Goal: Task Accomplishment & Management: Complete application form

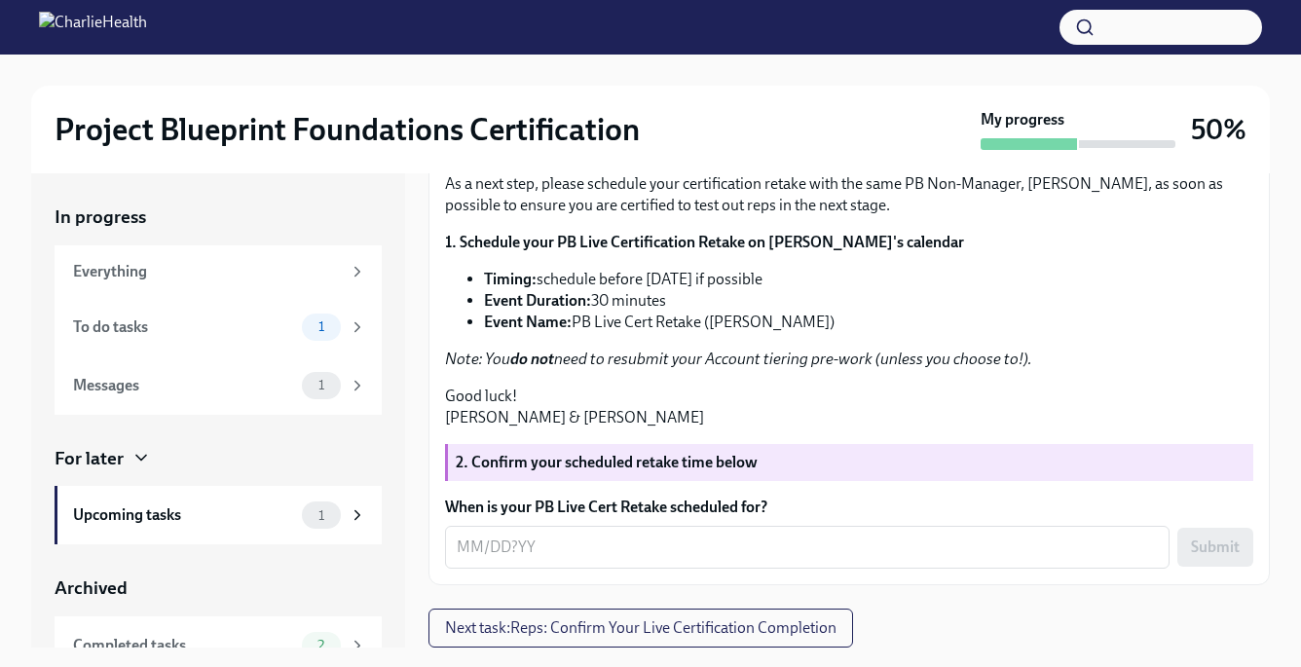
scroll to position [482, 0]
click at [564, 539] on textarea "When is your PB Live Cert Retake scheduled for?" at bounding box center [807, 547] width 701 height 23
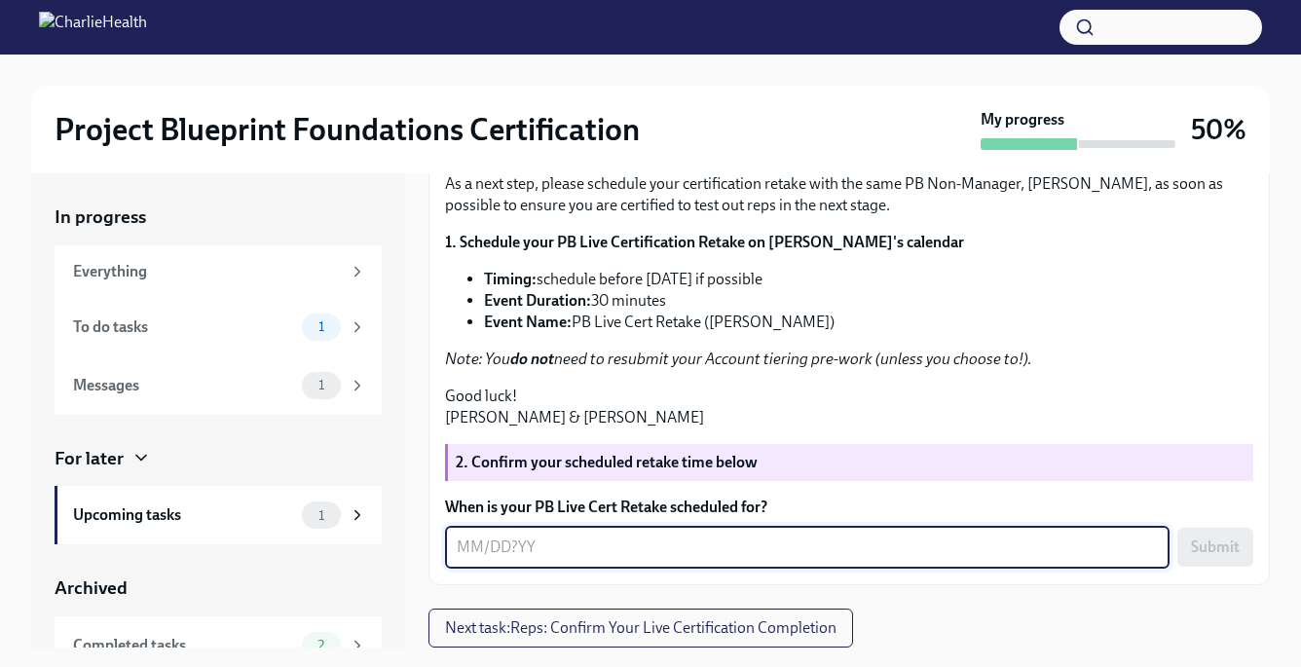
click at [554, 546] on textarea "When is your PB Live Cert Retake scheduled for?" at bounding box center [807, 547] width 701 height 23
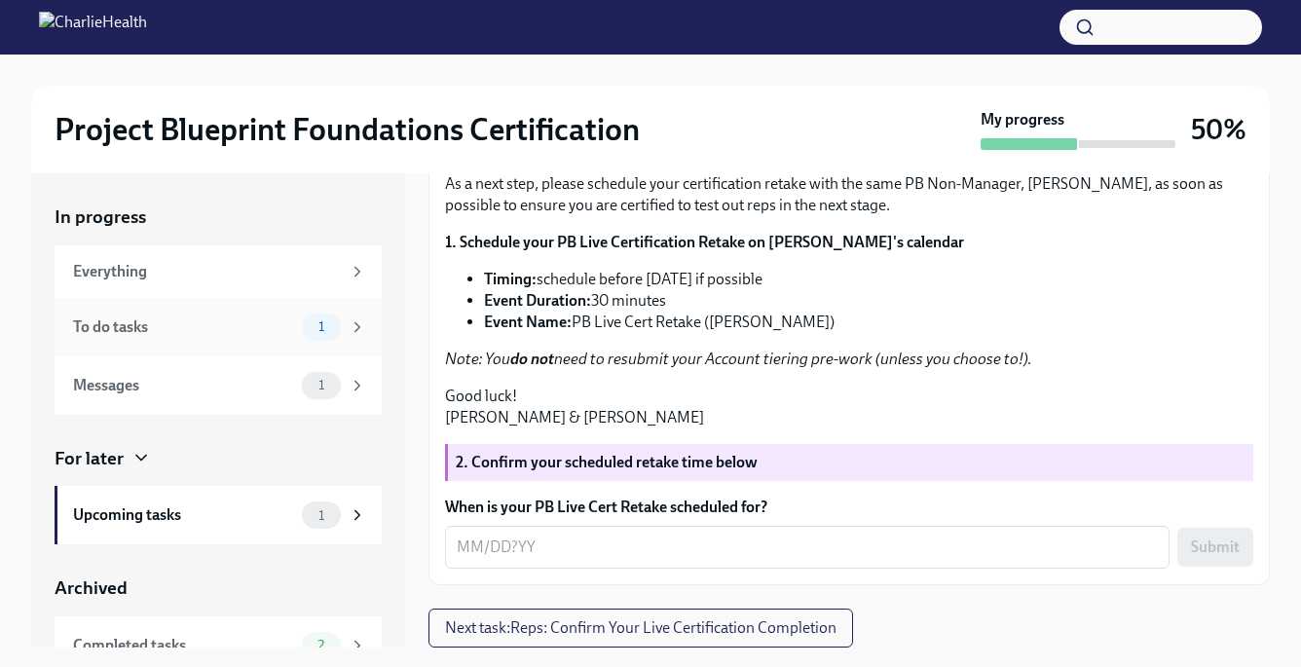
click at [243, 322] on div "To do tasks" at bounding box center [183, 326] width 221 height 21
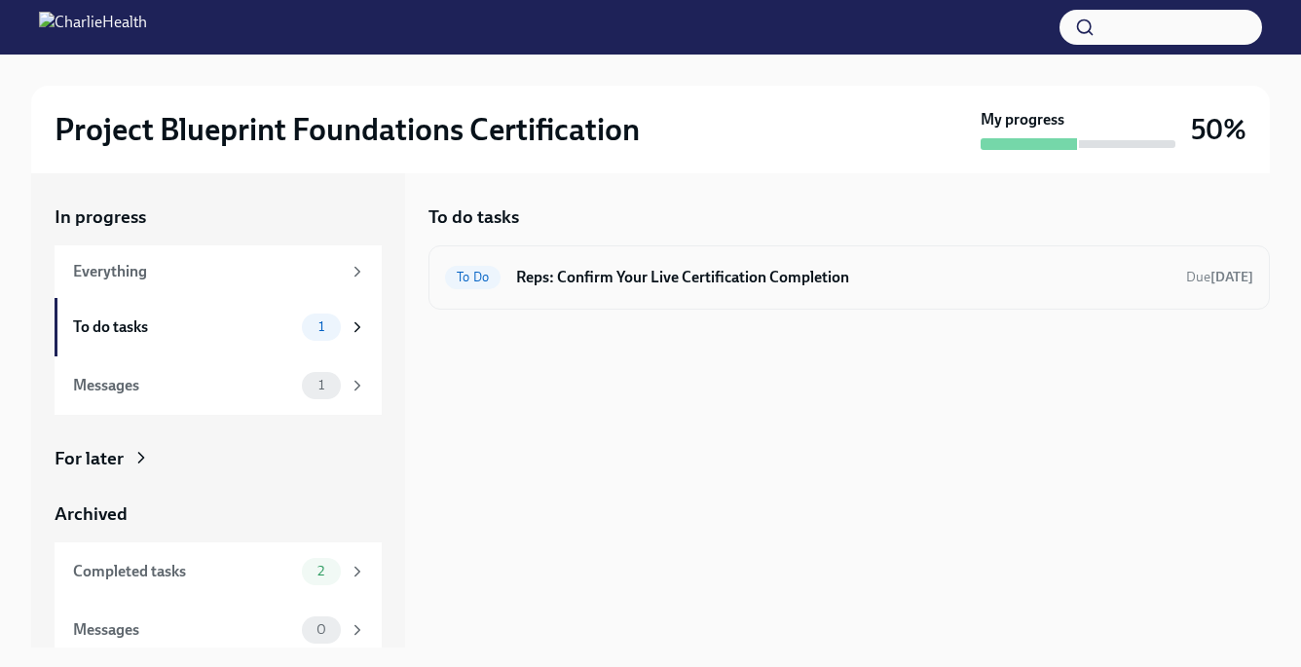
click at [649, 284] on h6 "Reps: Confirm Your Live Certification Completion" at bounding box center [843, 277] width 654 height 21
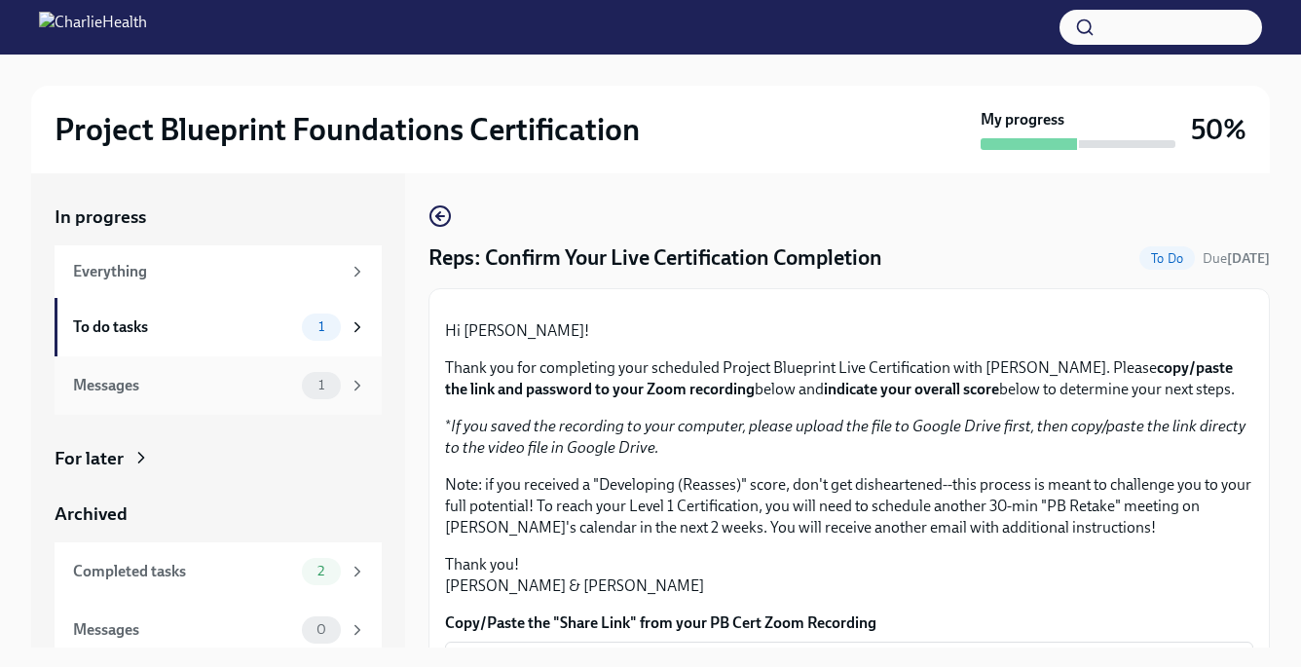
click at [303, 383] on div "1" at bounding box center [321, 385] width 39 height 27
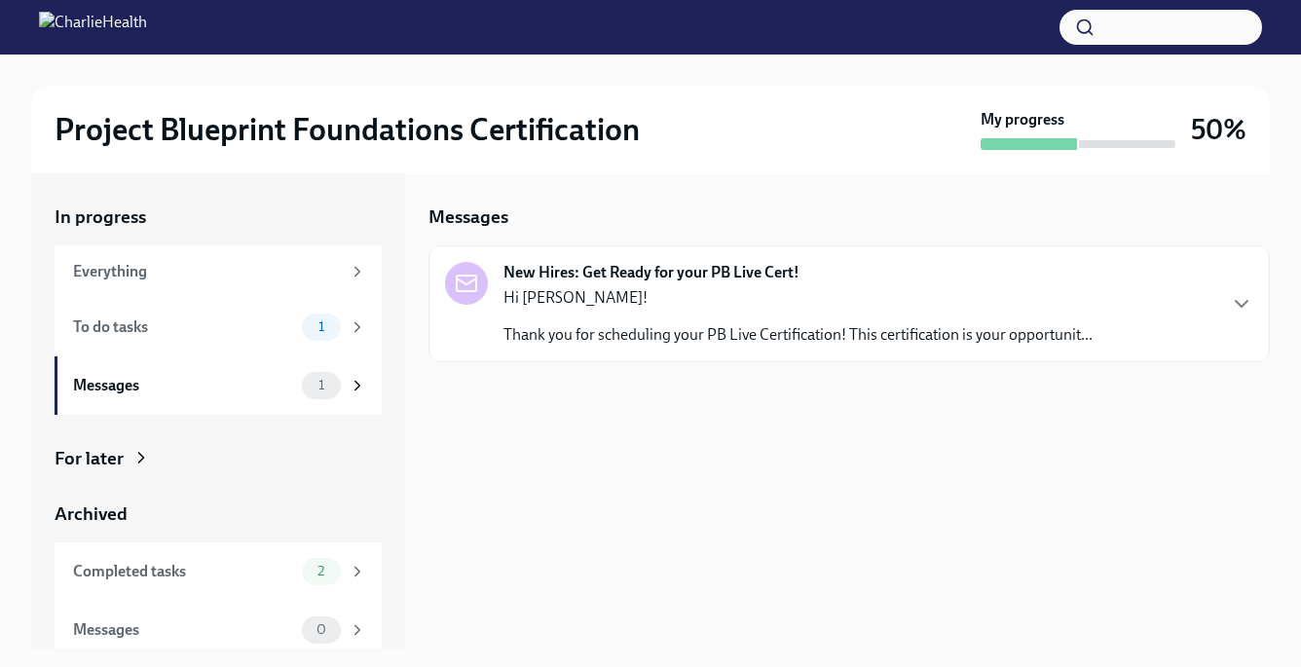
click at [648, 294] on p "Hi [PERSON_NAME]!" at bounding box center [797, 297] width 589 height 21
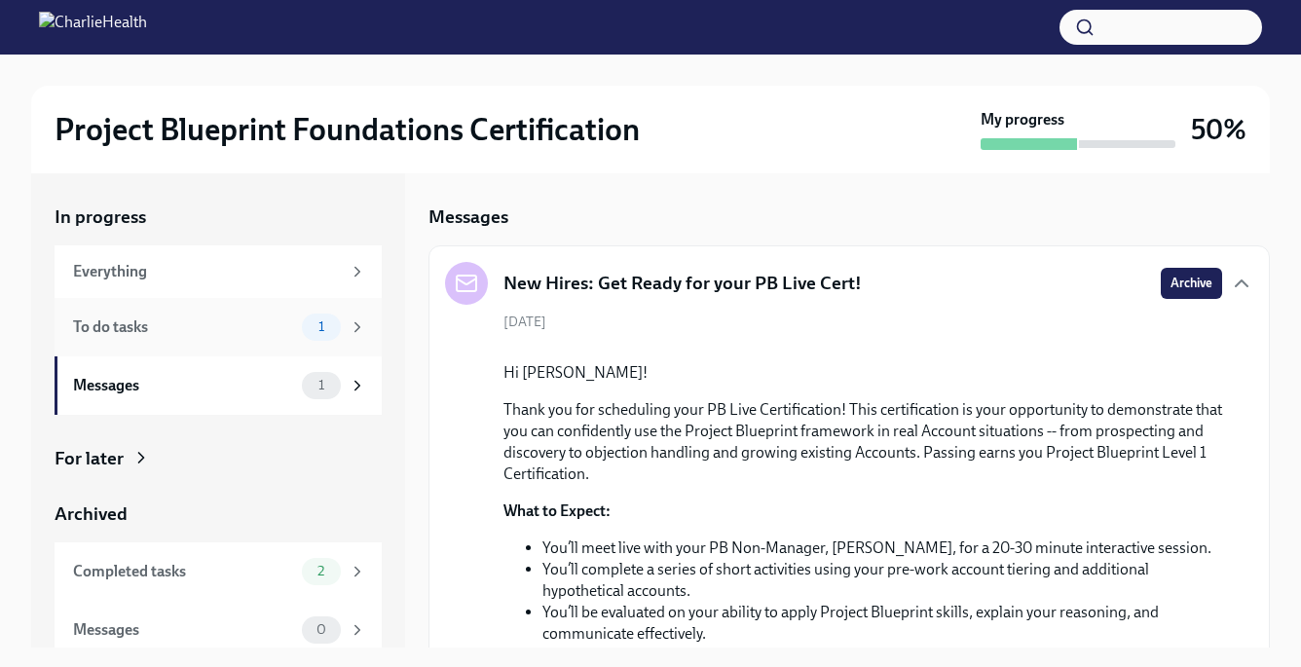
click at [290, 311] on div "To do tasks 1" at bounding box center [218, 327] width 327 height 58
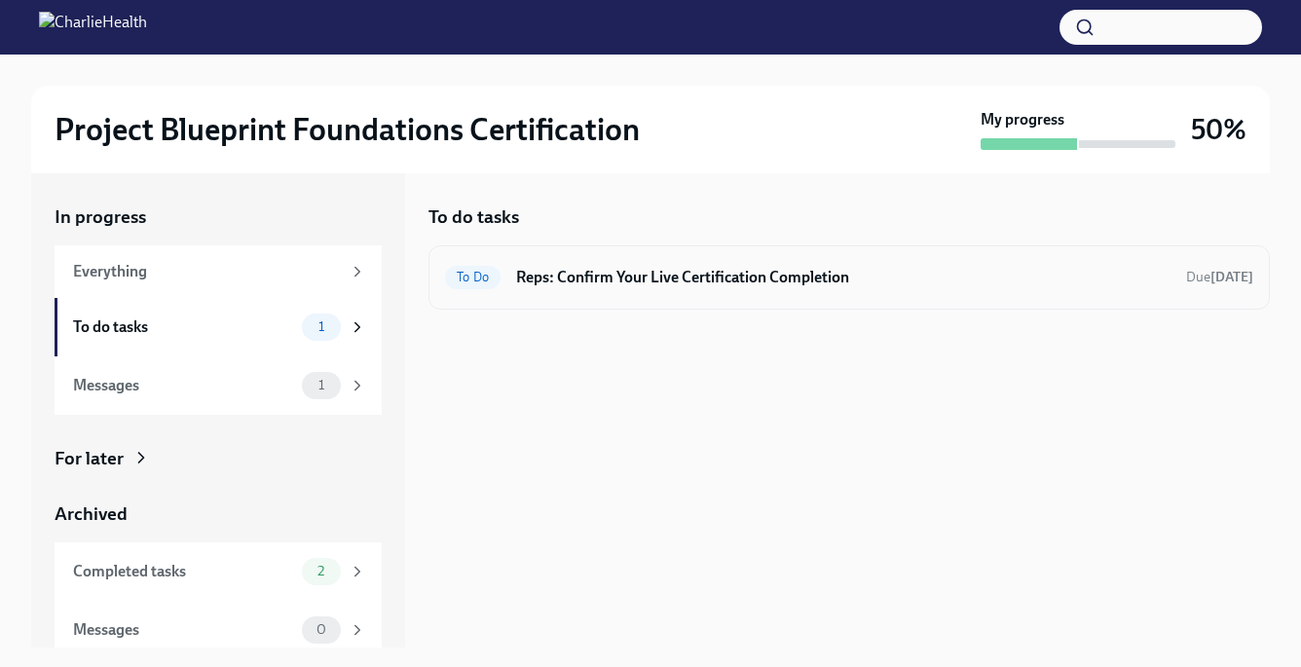
click at [631, 285] on h6 "Reps: Confirm Your Live Certification Completion" at bounding box center [843, 277] width 654 height 21
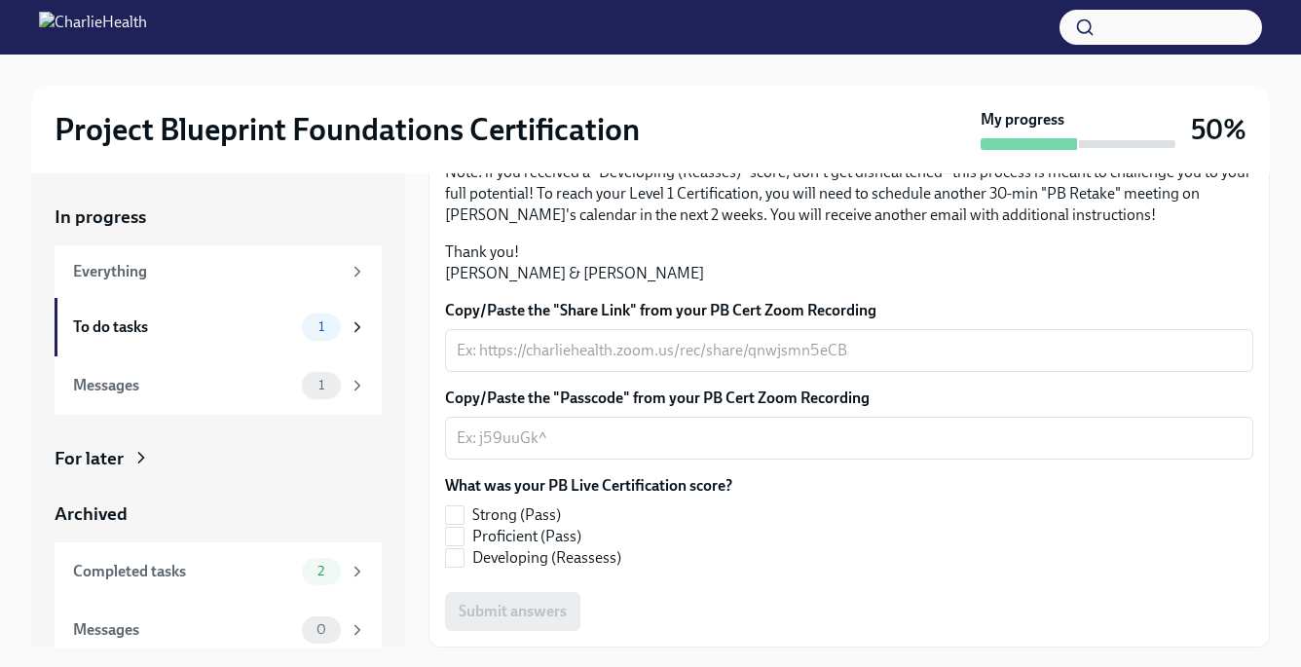
scroll to position [509, 0]
click at [607, 339] on textarea "Copy/Paste the "Share Link" from your PB Cert Zoom Recording" at bounding box center [849, 350] width 785 height 23
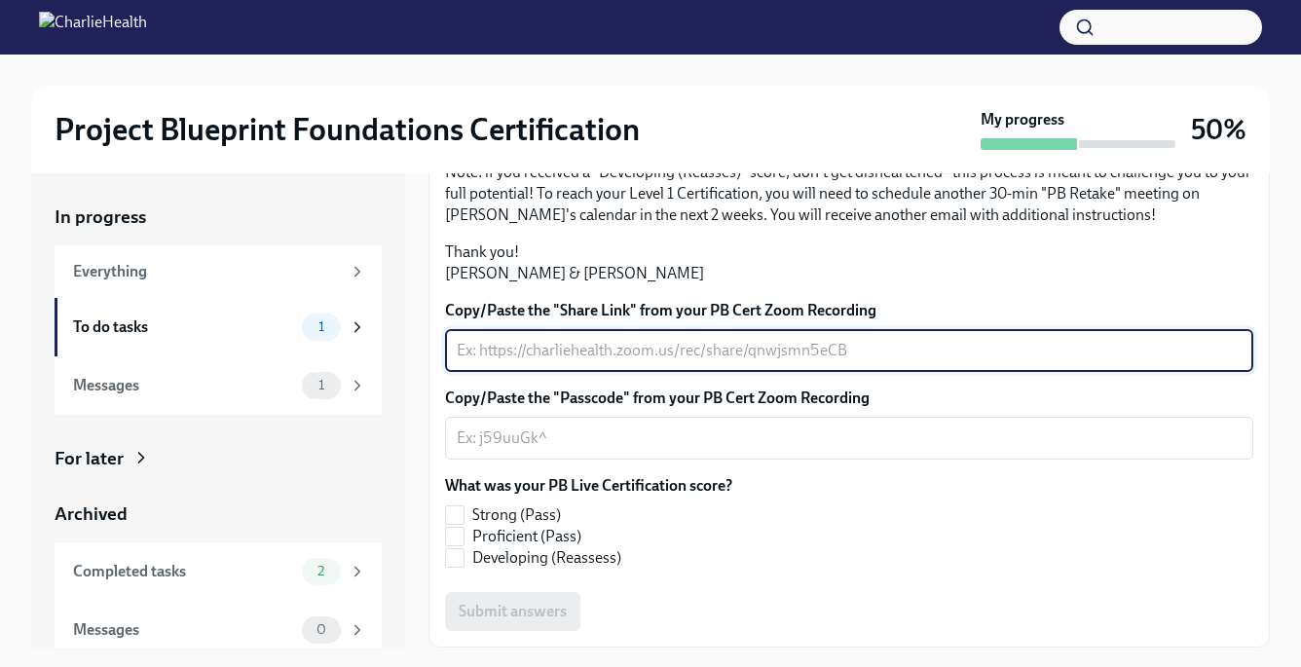
paste textarea "[URL][DOMAIN_NAME]"
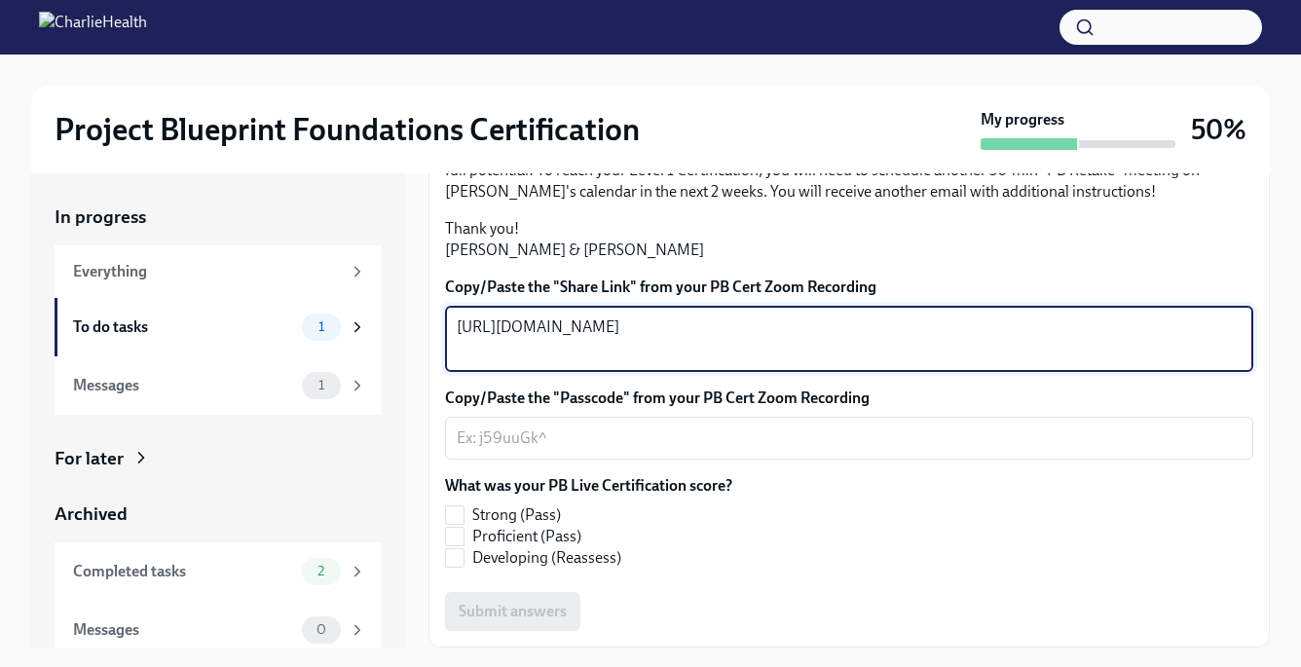
type textarea "[URL][DOMAIN_NAME]"
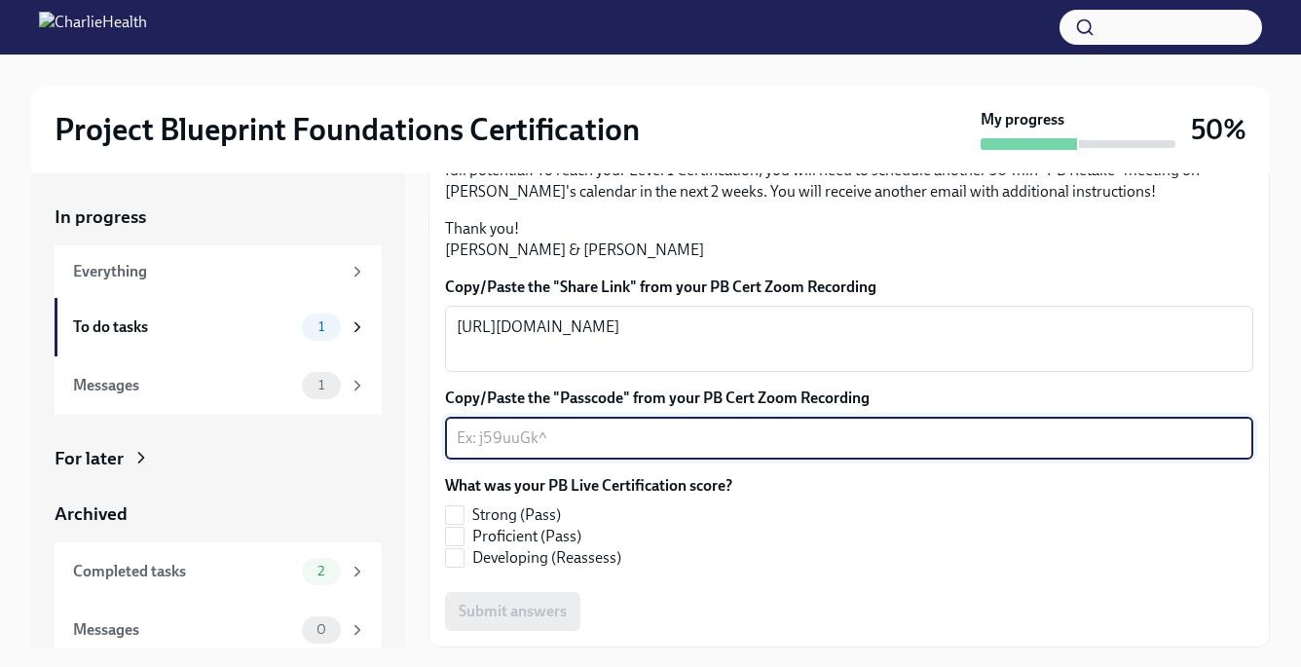
click at [486, 450] on textarea "Copy/Paste the "Passcode" from your PB Cert Zoom Recording" at bounding box center [849, 438] width 785 height 23
paste textarea "sUK!2J1b"
type textarea "sUK!2J1b"
click at [579, 569] on span "Developing (Reassess)" at bounding box center [546, 557] width 149 height 21
click at [464, 567] on input "Developing (Reassess)" at bounding box center [455, 558] width 18 height 18
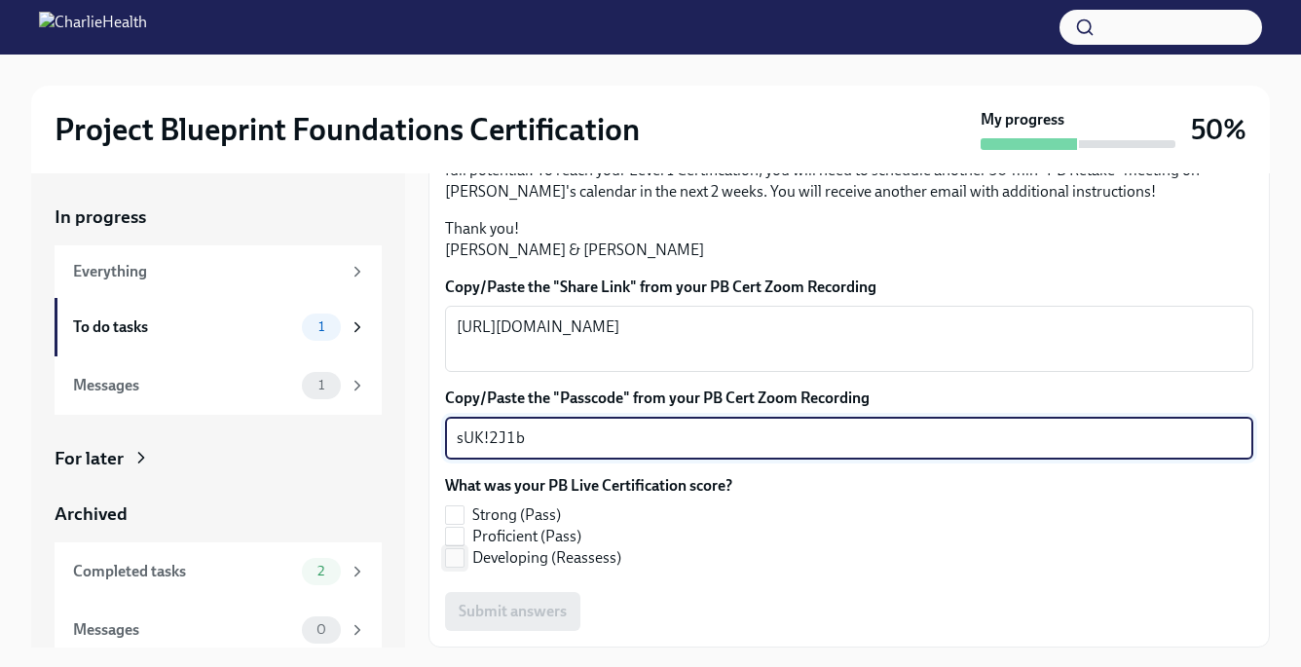
checkbox input "true"
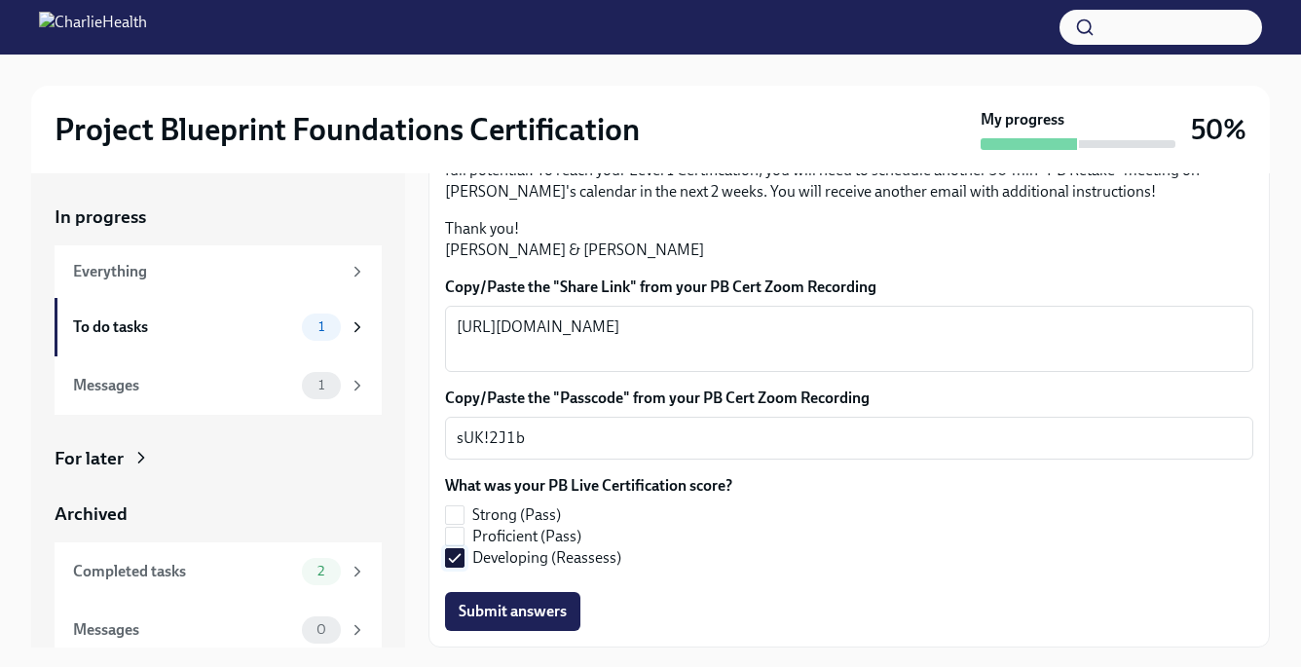
scroll to position [533, 0]
click at [543, 612] on span "Submit answers" at bounding box center [513, 611] width 108 height 19
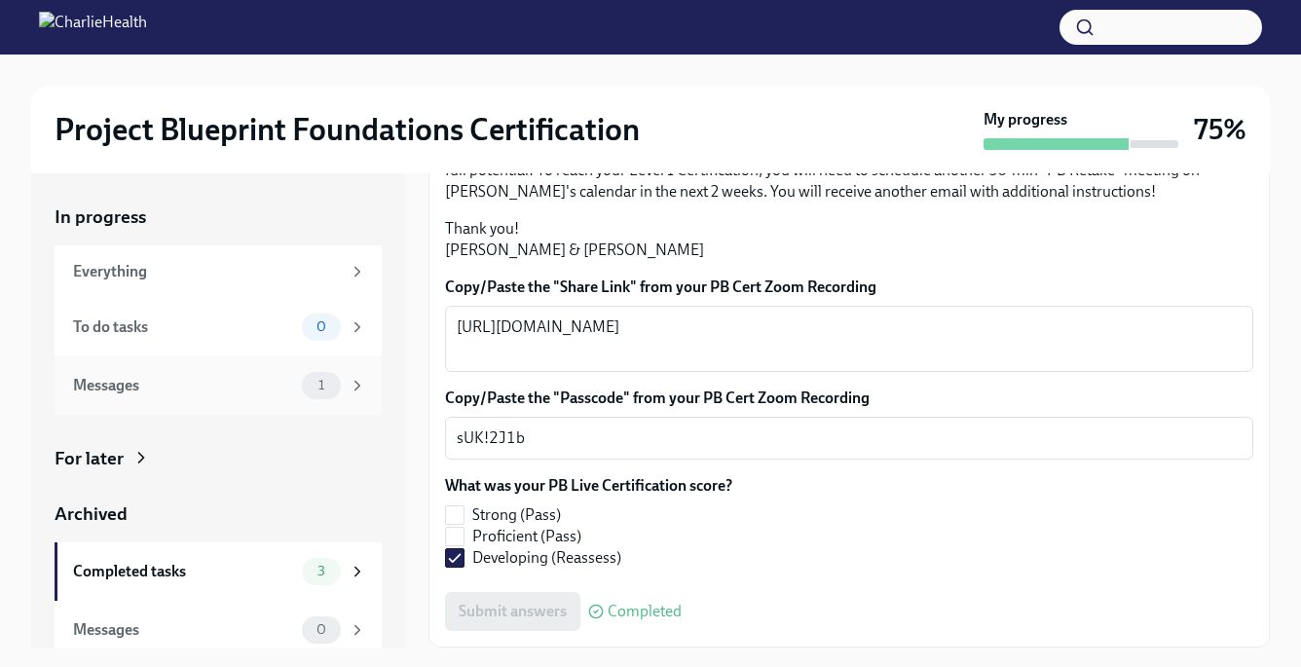
click at [276, 366] on div "Messages 1" at bounding box center [218, 385] width 327 height 58
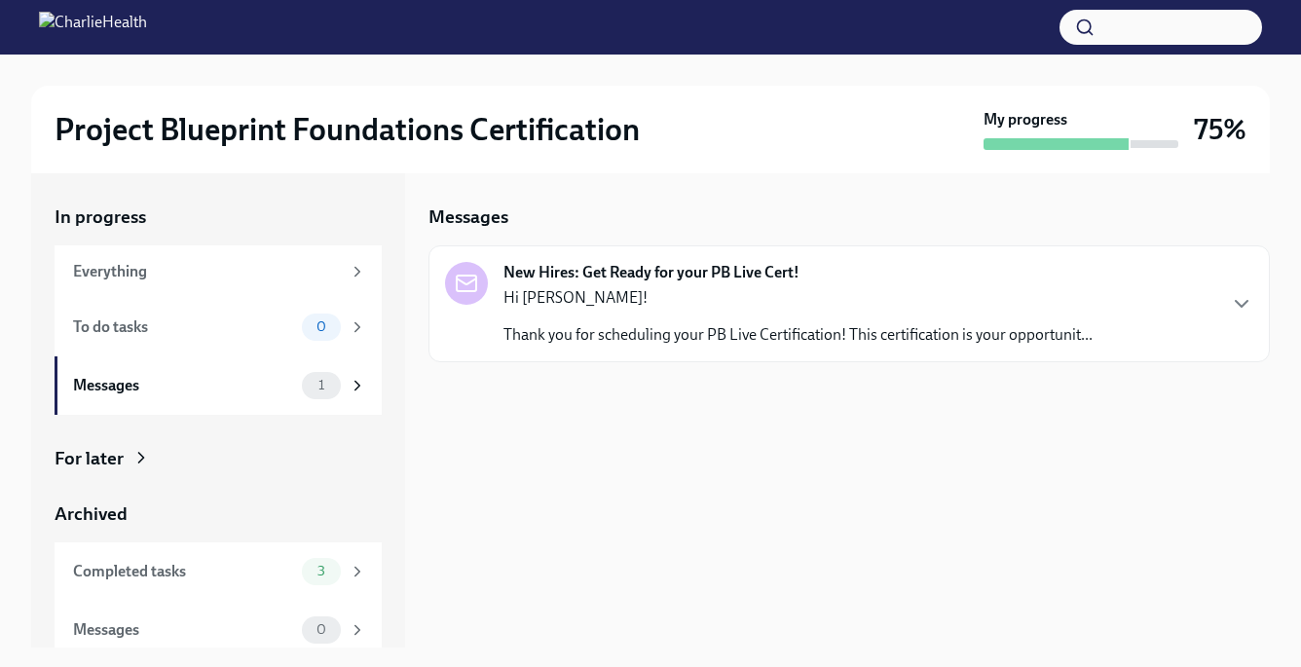
click at [656, 262] on strong "New Hires: Get Ready for your PB Live Cert!" at bounding box center [651, 272] width 296 height 21
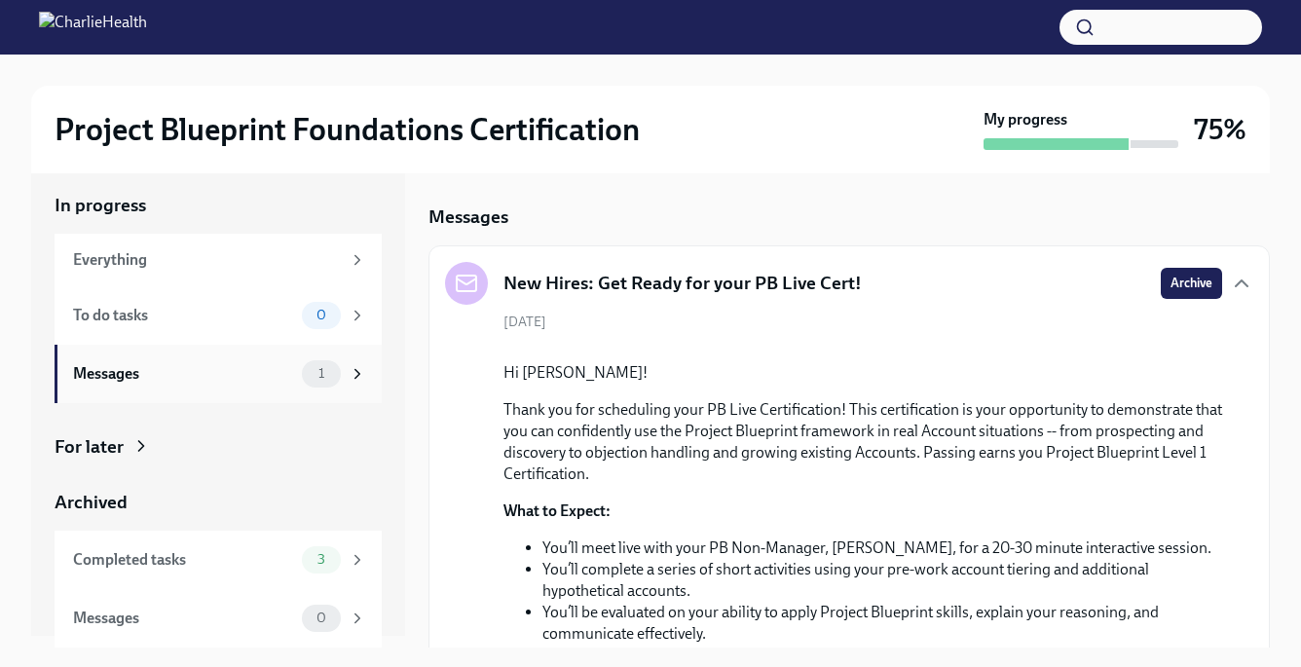
scroll to position [4, 0]
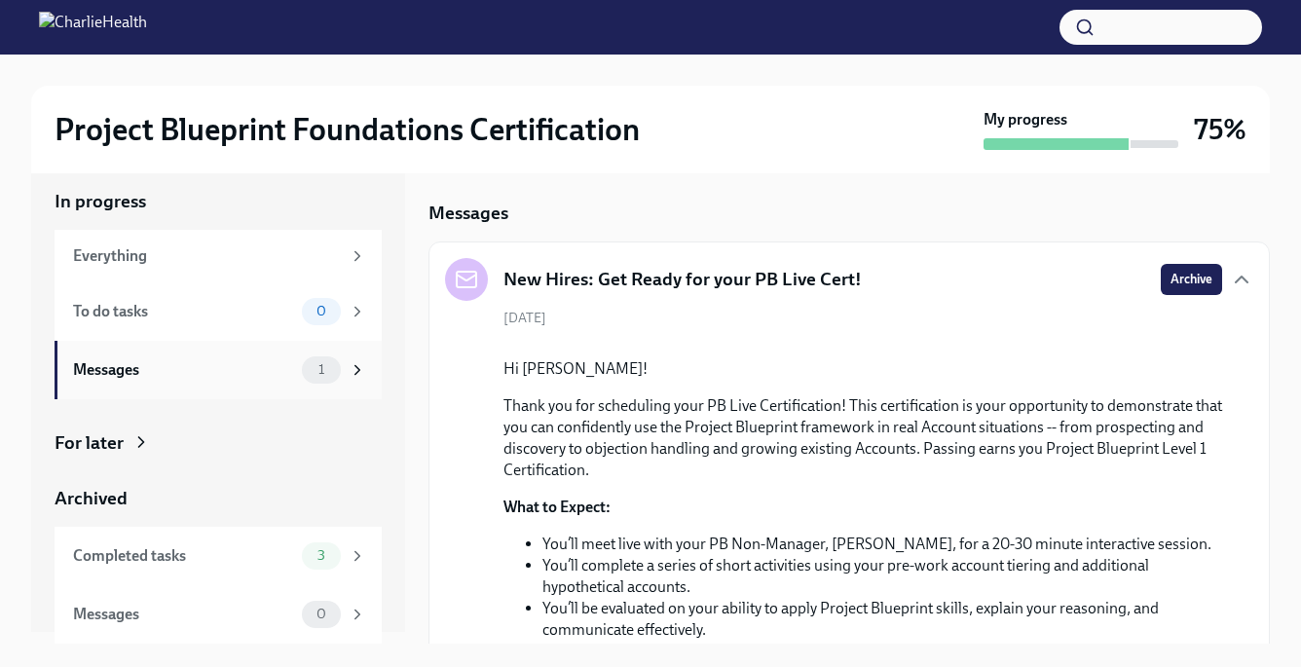
click at [337, 387] on div "Messages 1" at bounding box center [218, 370] width 327 height 58
click at [1171, 272] on span "Archive" at bounding box center [1191, 279] width 42 height 19
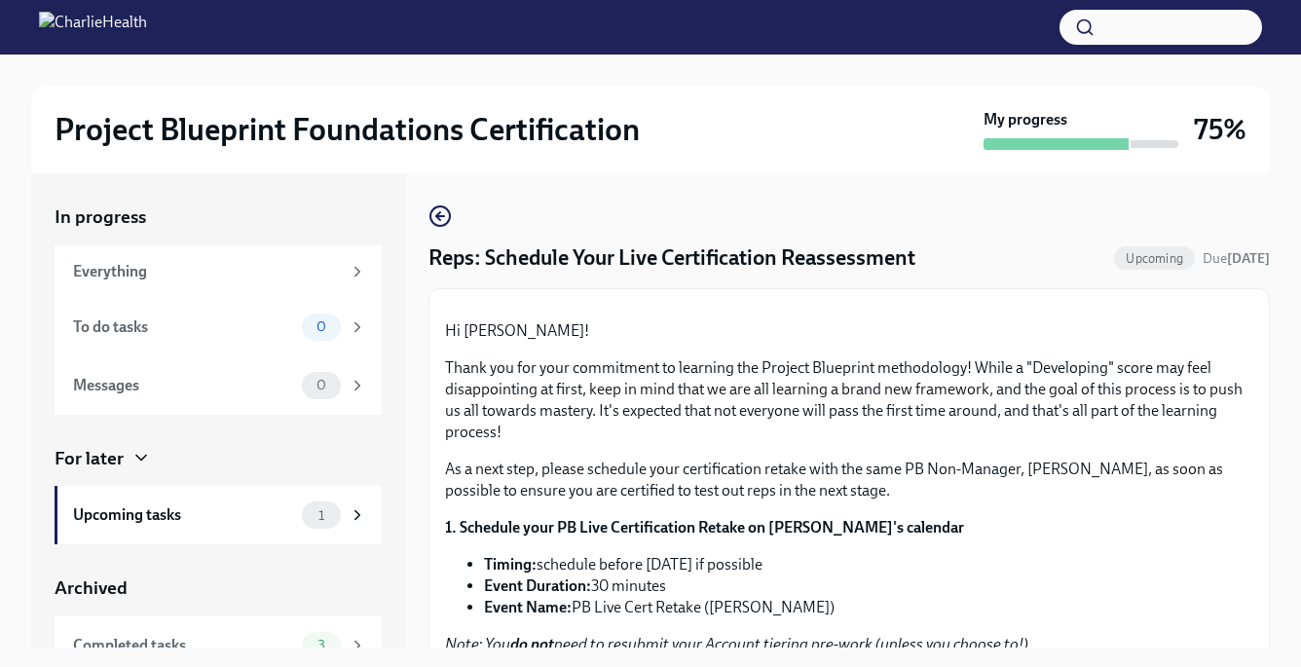
scroll to position [420, 0]
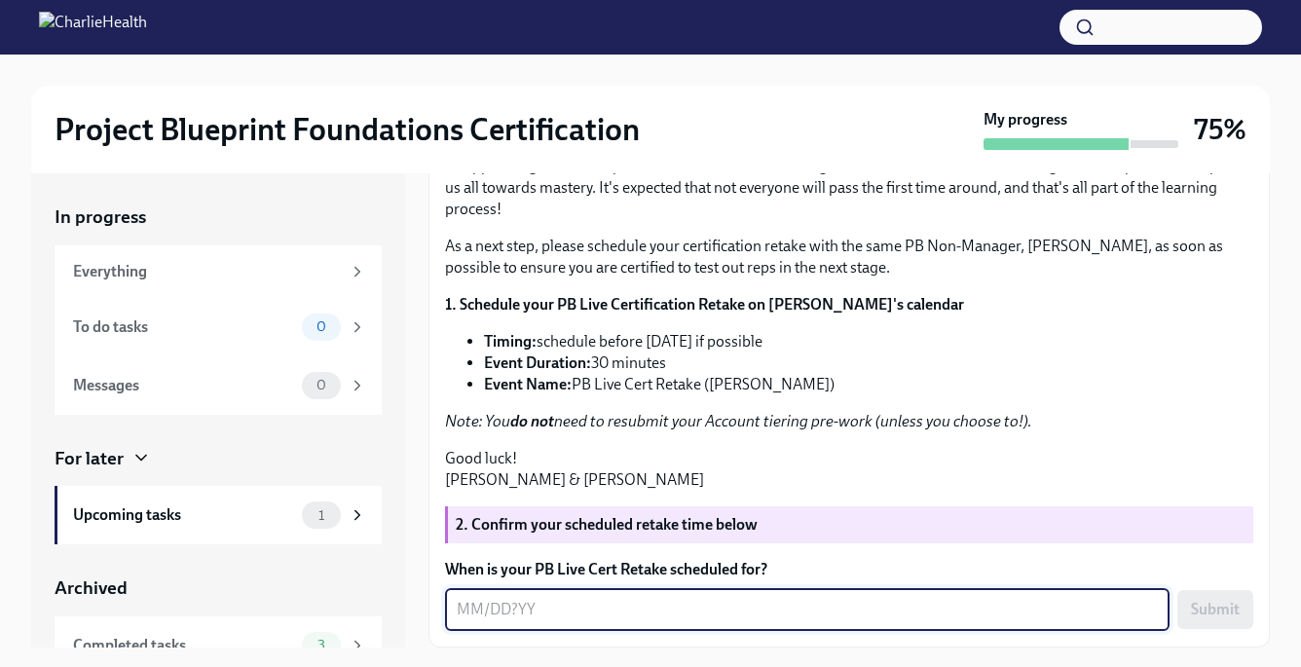
click at [510, 619] on textarea "When is your PB Live Cert Retake scheduled for?" at bounding box center [807, 609] width 701 height 23
